Goal: Task Accomplishment & Management: Manage account settings

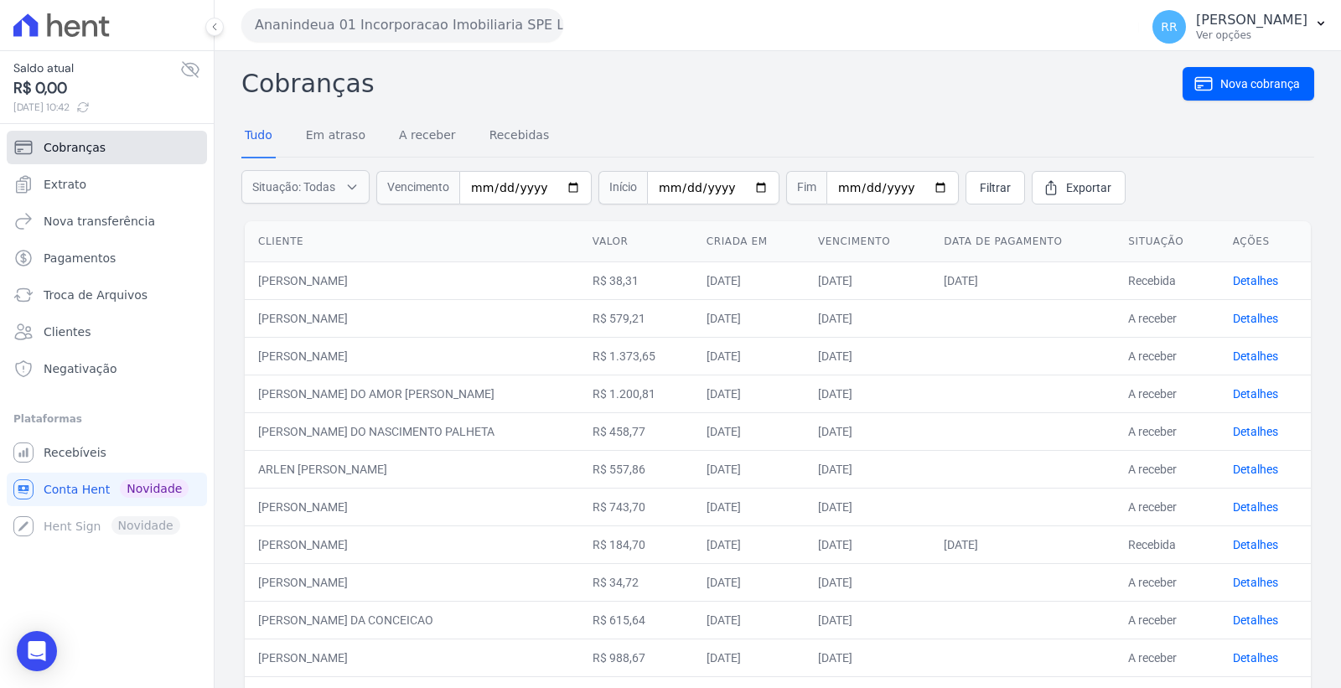
click at [96, 158] on link "Cobranças" at bounding box center [107, 148] width 200 height 34
click at [96, 490] on span "Conta Hent" at bounding box center [77, 489] width 66 height 17
click at [391, 34] on button "Ananindeua 01 Incorporacao Imobiliaria SPE LTDA" at bounding box center [402, 25] width 322 height 34
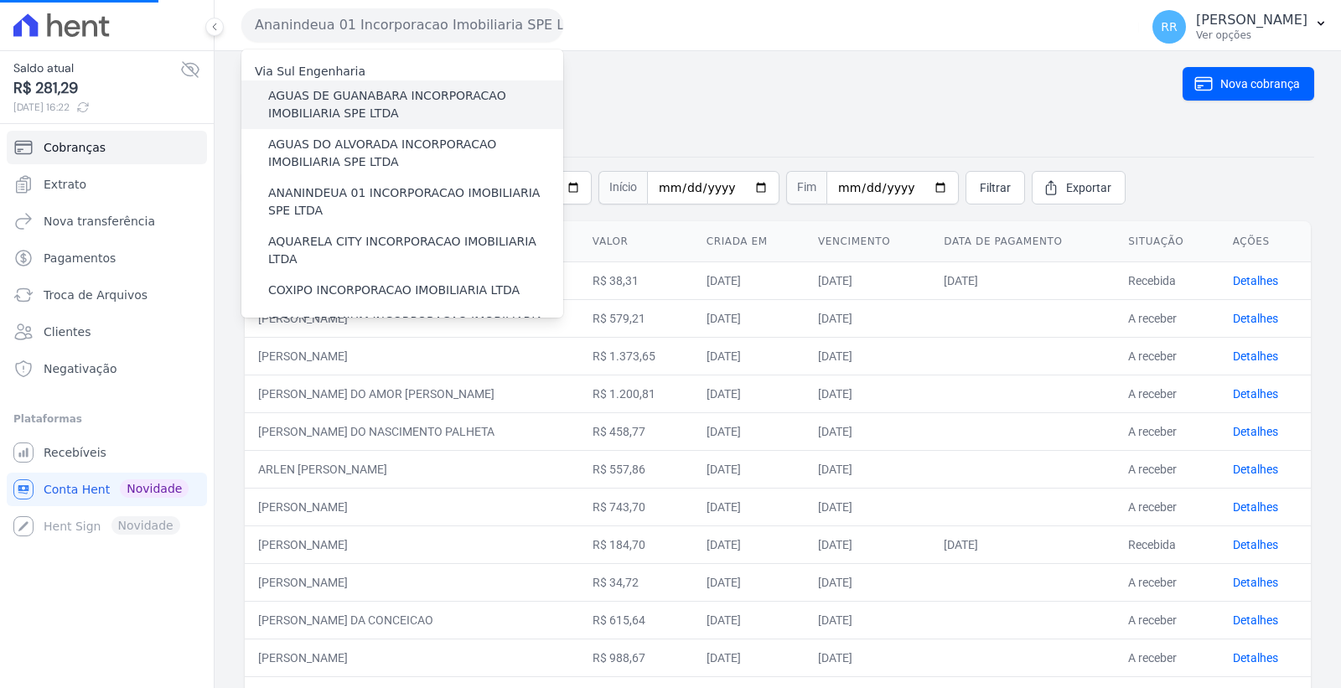
click at [371, 101] on label "AGUAS DE GUANABARA INCORPORACAO IMOBILIARIA SPE LTDA" at bounding box center [415, 104] width 295 height 35
click at [0, 0] on input "AGUAS DE GUANABARA INCORPORACAO IMOBILIARIA SPE LTDA" at bounding box center [0, 0] width 0 height 0
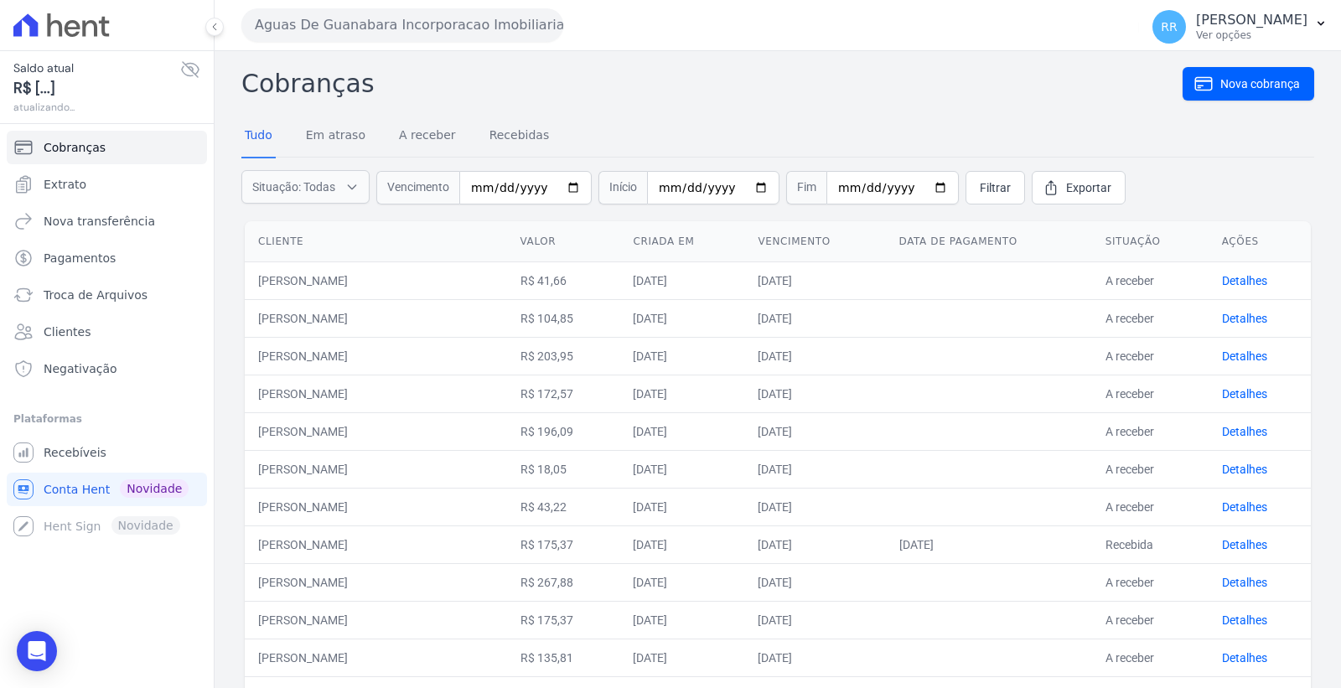
click at [389, 29] on button "Aguas De Guanabara Incorporacao Imobiliaria SPE LTDA" at bounding box center [402, 25] width 322 height 34
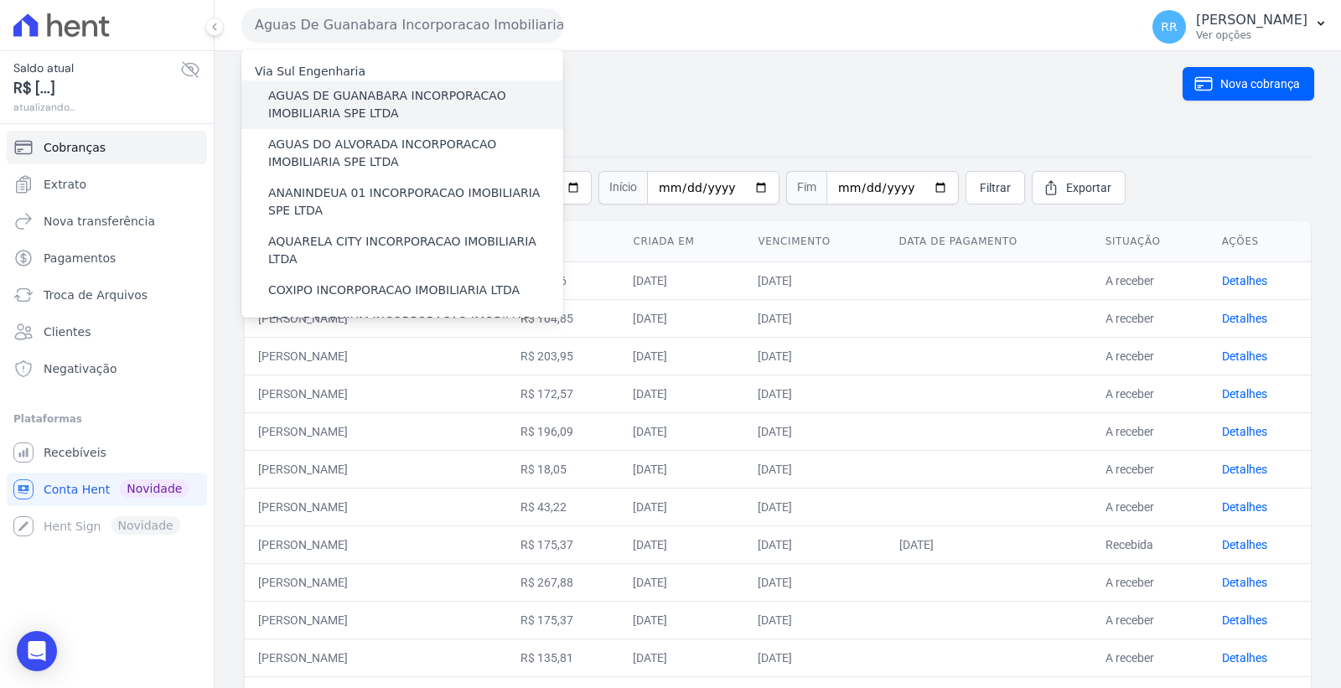
click at [382, 104] on label "AGUAS DE GUANABARA INCORPORACAO IMOBILIARIA SPE LTDA" at bounding box center [415, 104] width 295 height 35
click at [0, 0] on input "AGUAS DE GUANABARA INCORPORACAO IMOBILIARIA SPE LTDA" at bounding box center [0, 0] width 0 height 0
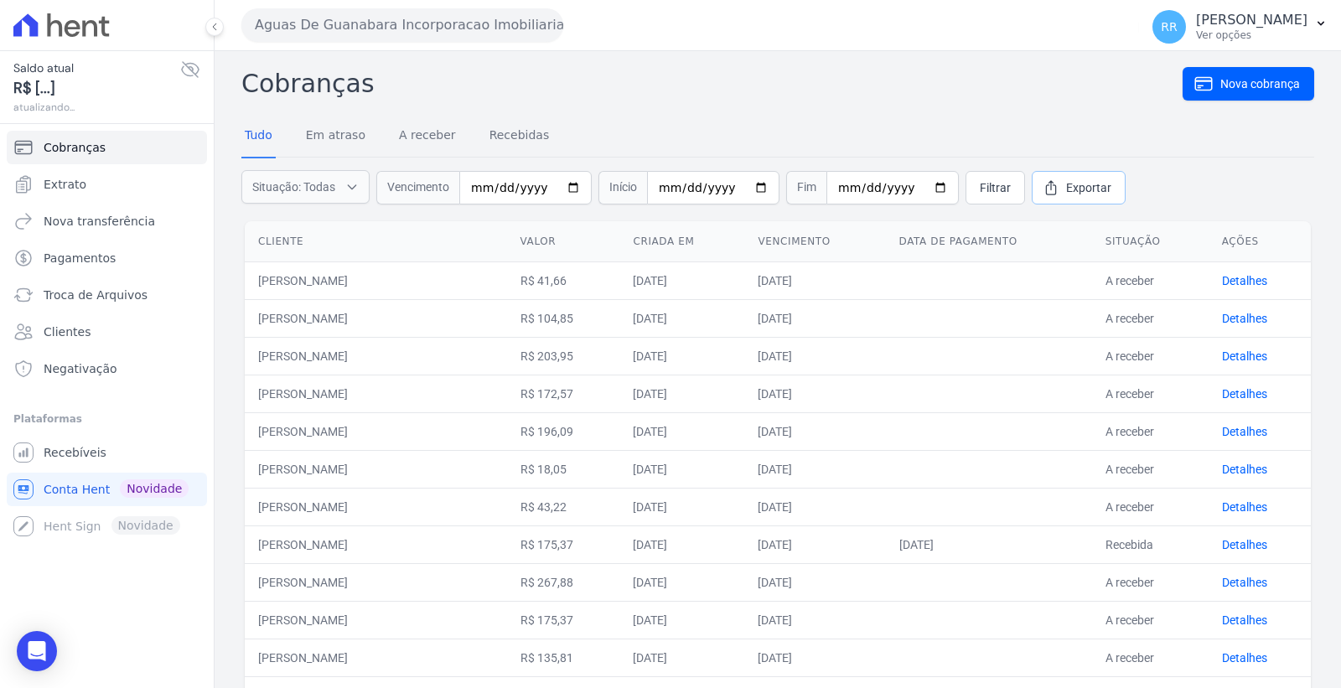
click at [1068, 191] on span "Exportar" at bounding box center [1088, 187] width 45 height 17
